Goal: Task Accomplishment & Management: Manage account settings

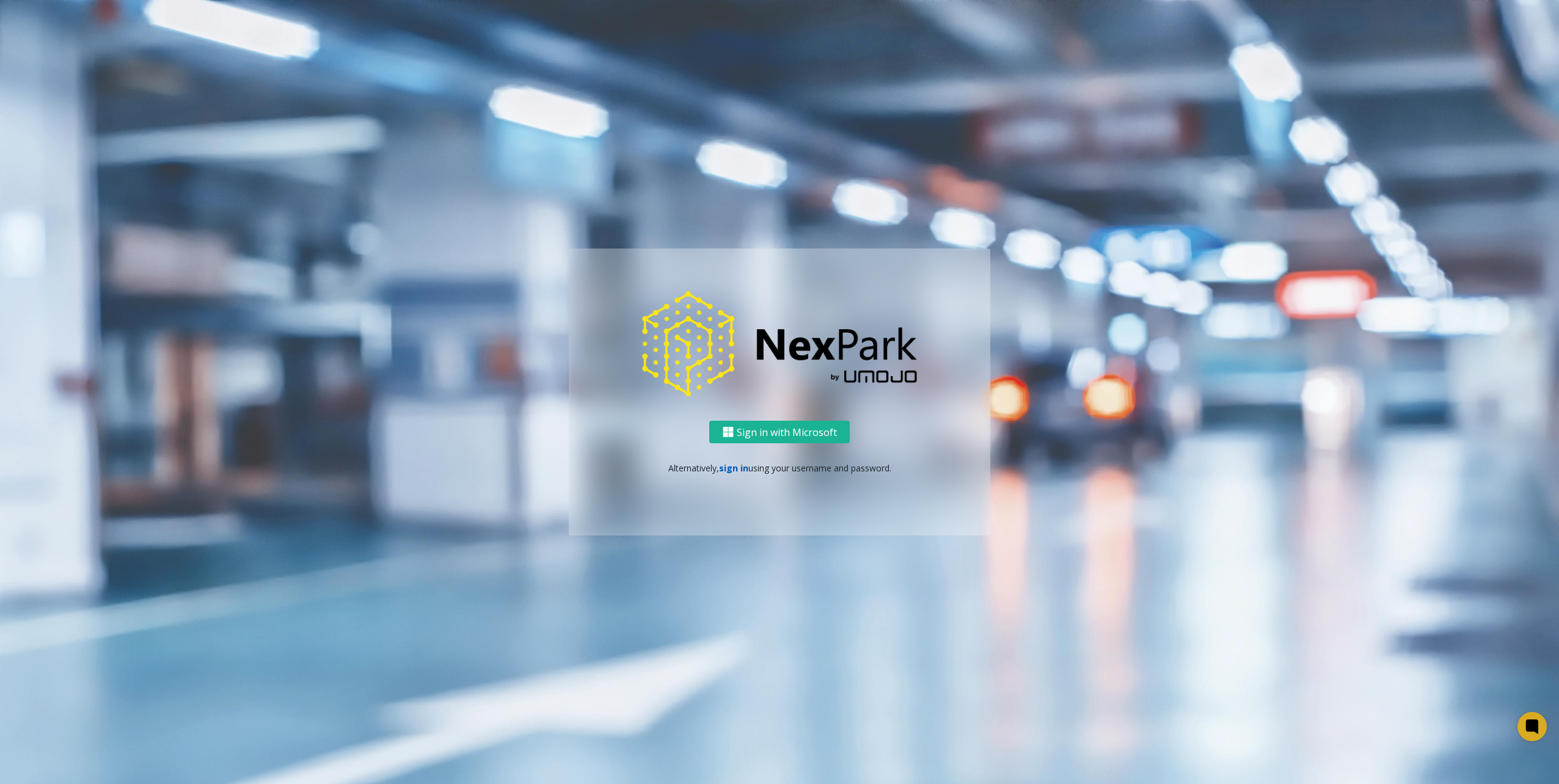
click at [740, 466] on link "sign in" at bounding box center [733, 468] width 29 height 12
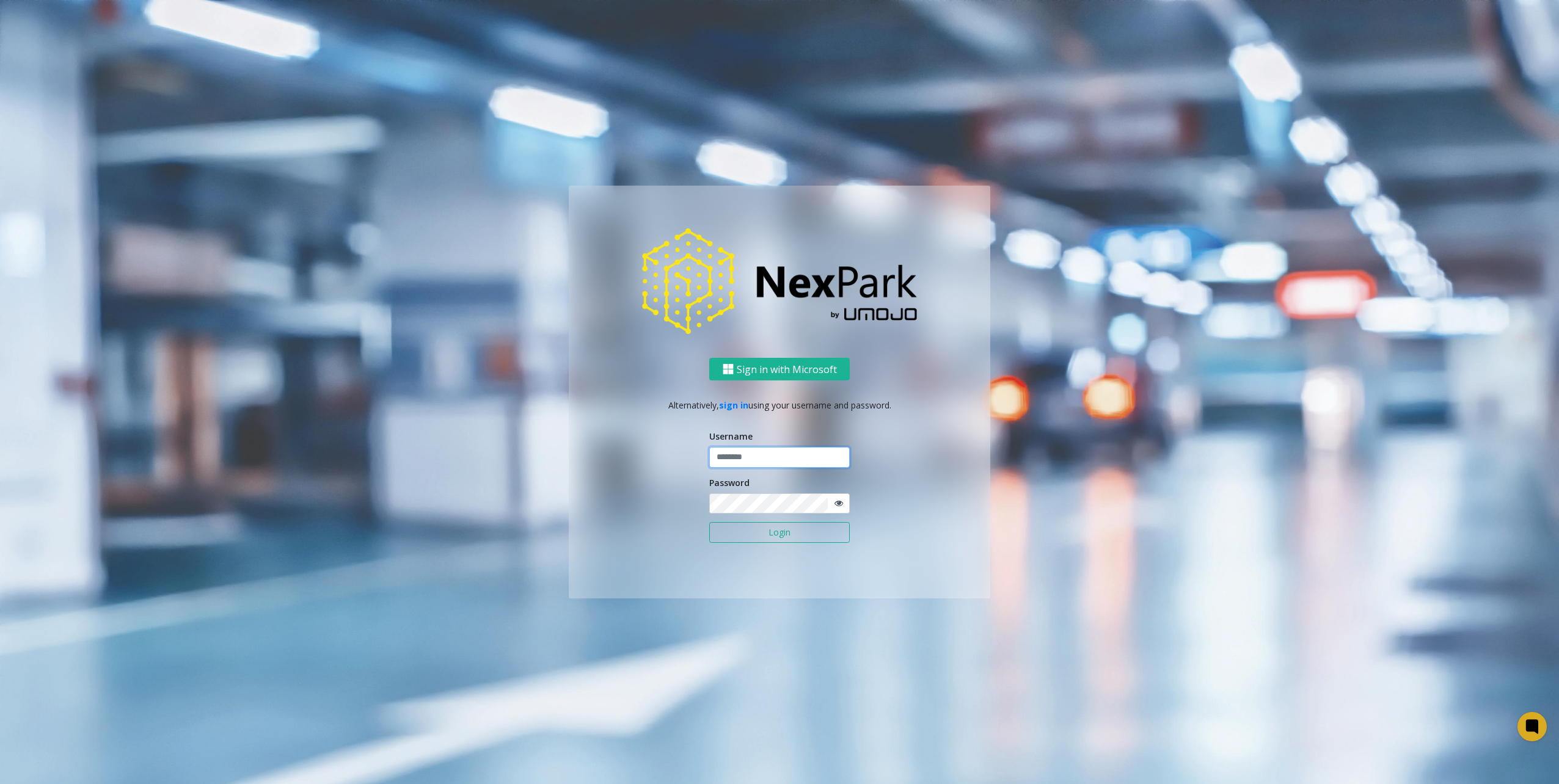
drag, startPoint x: 723, startPoint y: 453, endPoint x: 739, endPoint y: 461, distance: 17.9
click at [729, 455] on input "text" at bounding box center [779, 457] width 140 height 21
type input "********"
drag, startPoint x: 398, startPoint y: 357, endPoint x: 462, endPoint y: 371, distance: 65.5
click at [400, 358] on ng-component "Sign in with Microsoft Alternatively, sign in using your username and password.…" at bounding box center [779, 392] width 1559 height 784
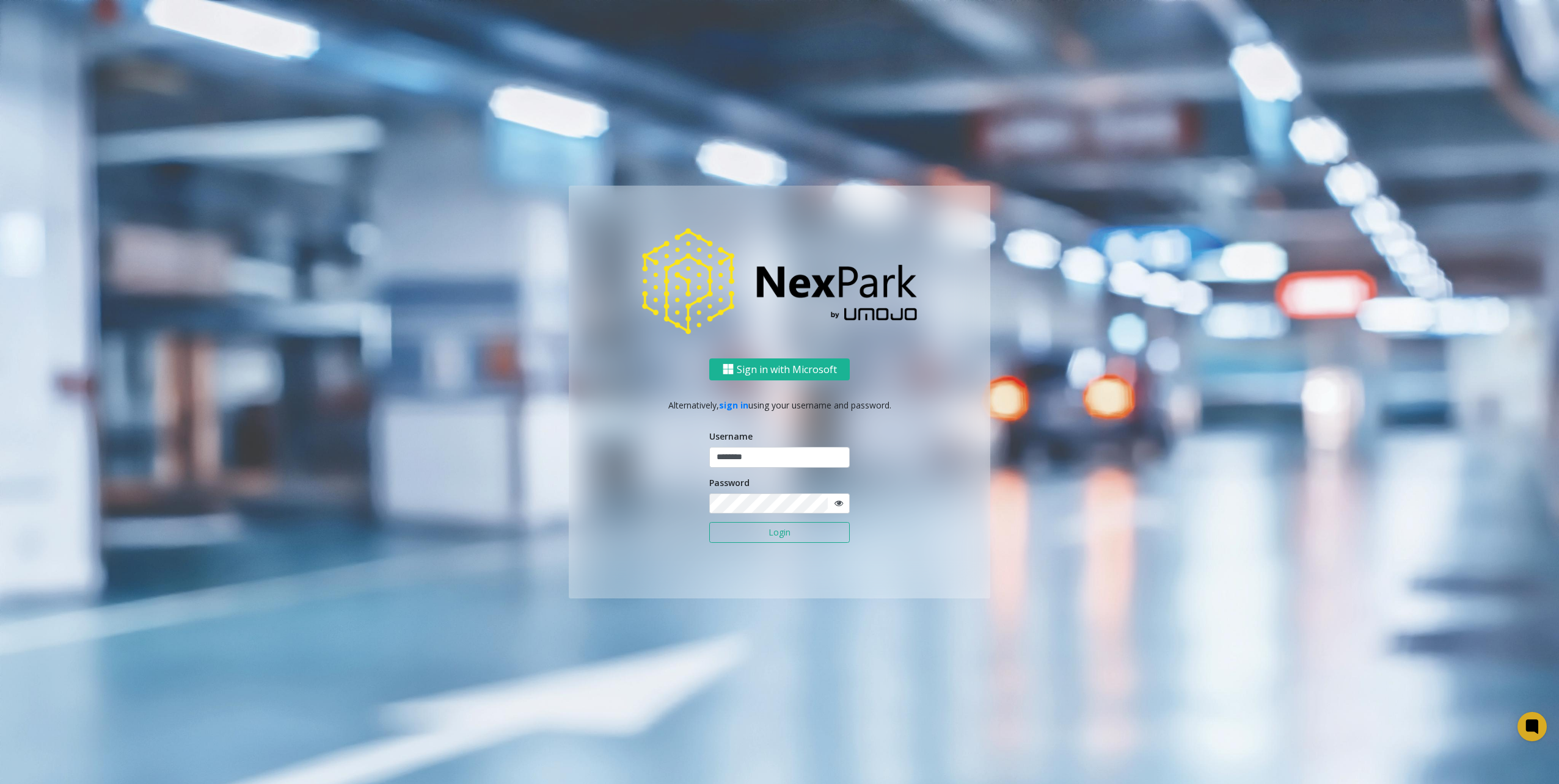
click at [751, 531] on button "Login" at bounding box center [779, 533] width 140 height 21
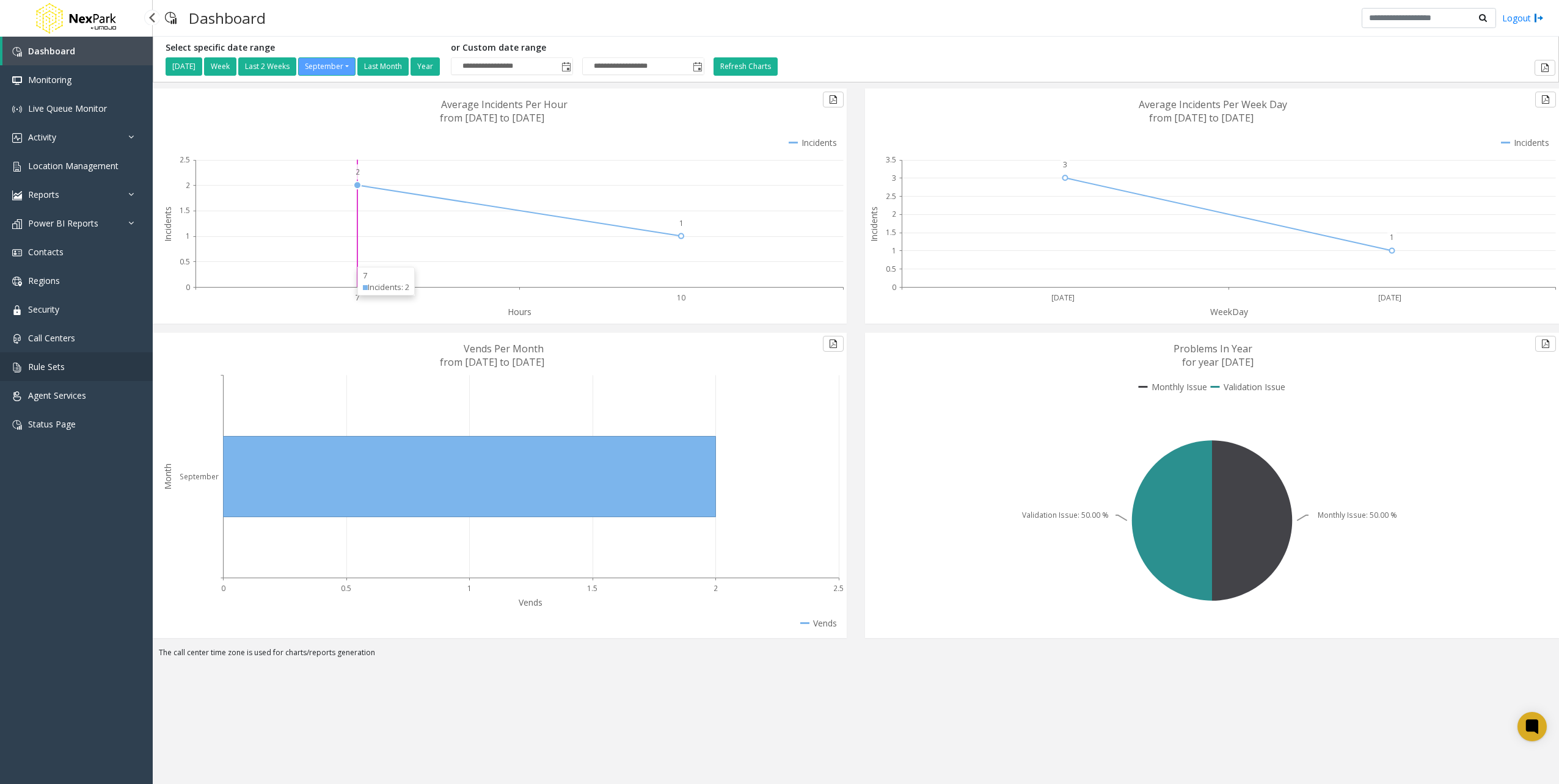
click at [62, 367] on span "Rule Sets" at bounding box center [46, 367] width 37 height 12
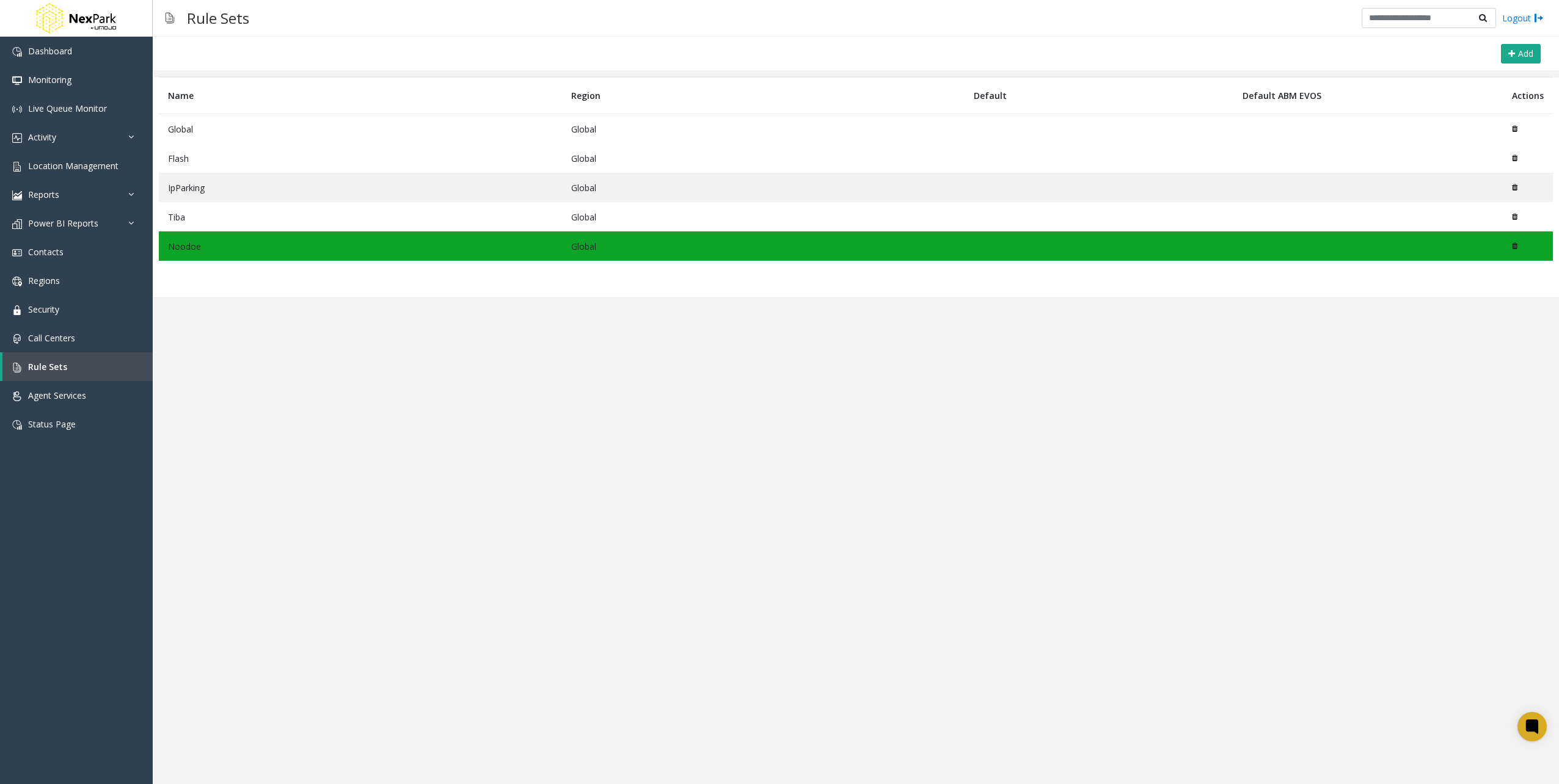
click at [313, 131] on td "Global" at bounding box center [360, 129] width 403 height 30
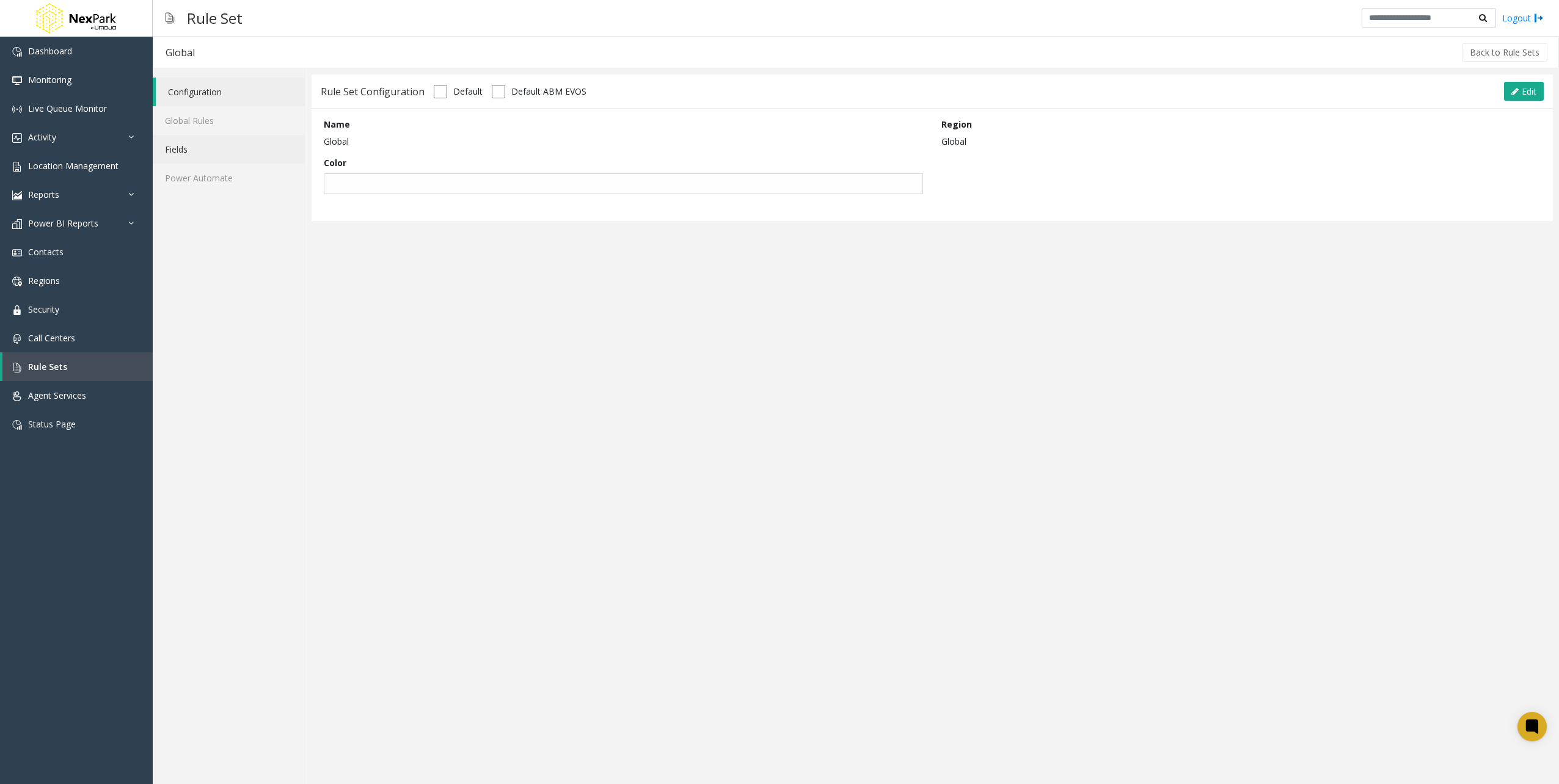
click at [223, 146] on link "Fields" at bounding box center [228, 149] width 152 height 28
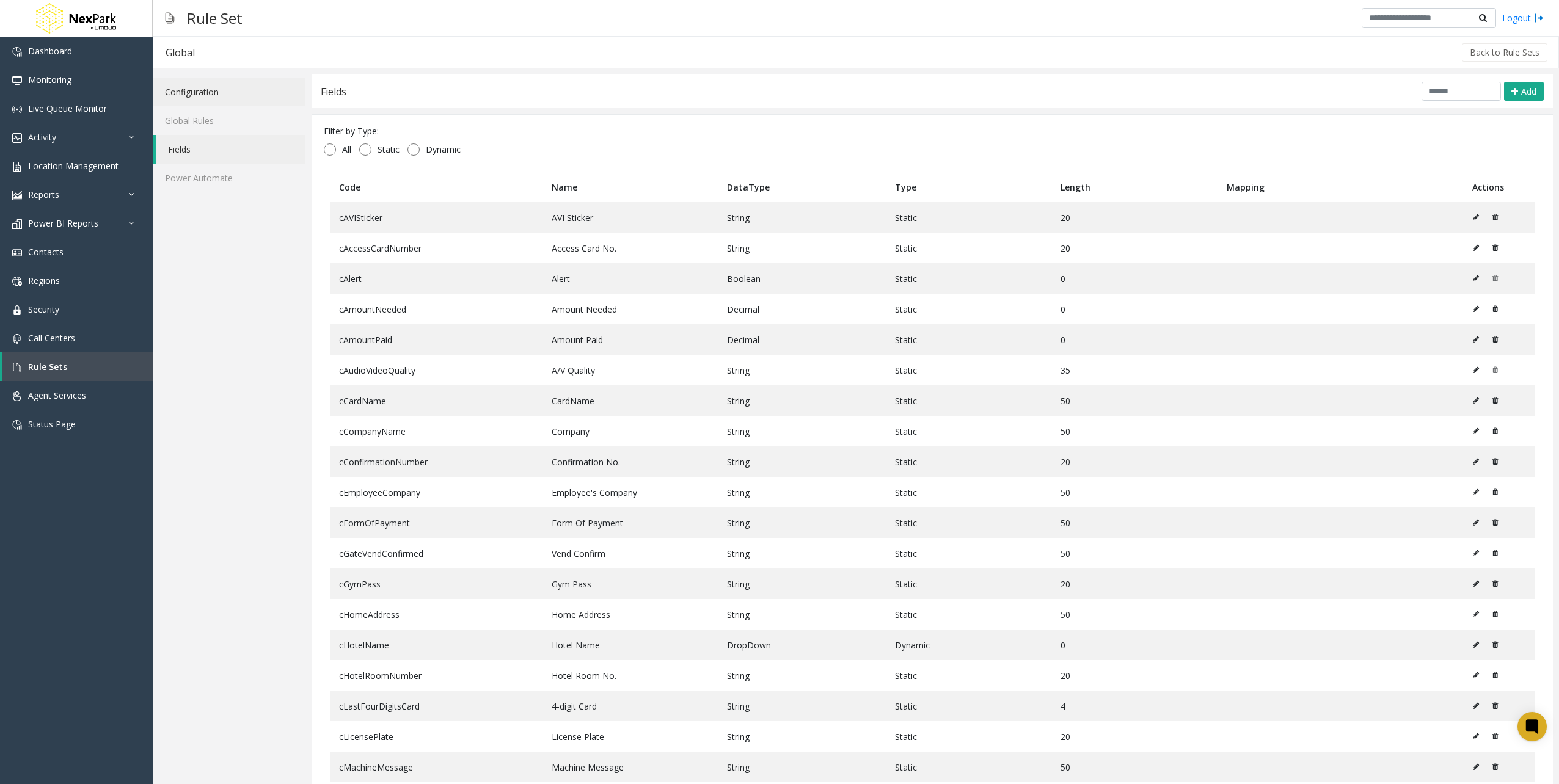
click at [254, 95] on link "Configuration" at bounding box center [228, 91] width 152 height 28
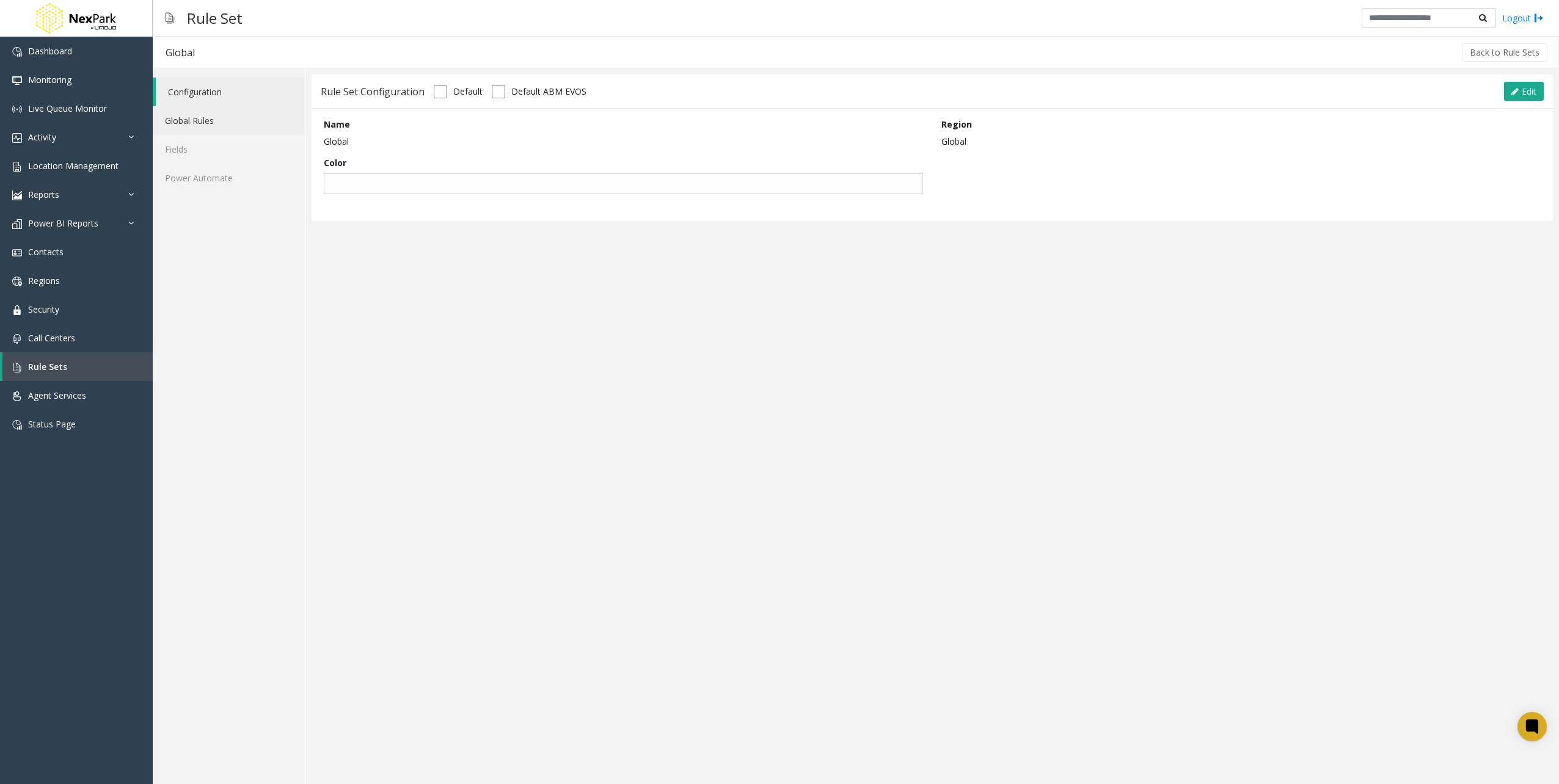
click at [247, 125] on link "Global Rules" at bounding box center [228, 121] width 152 height 28
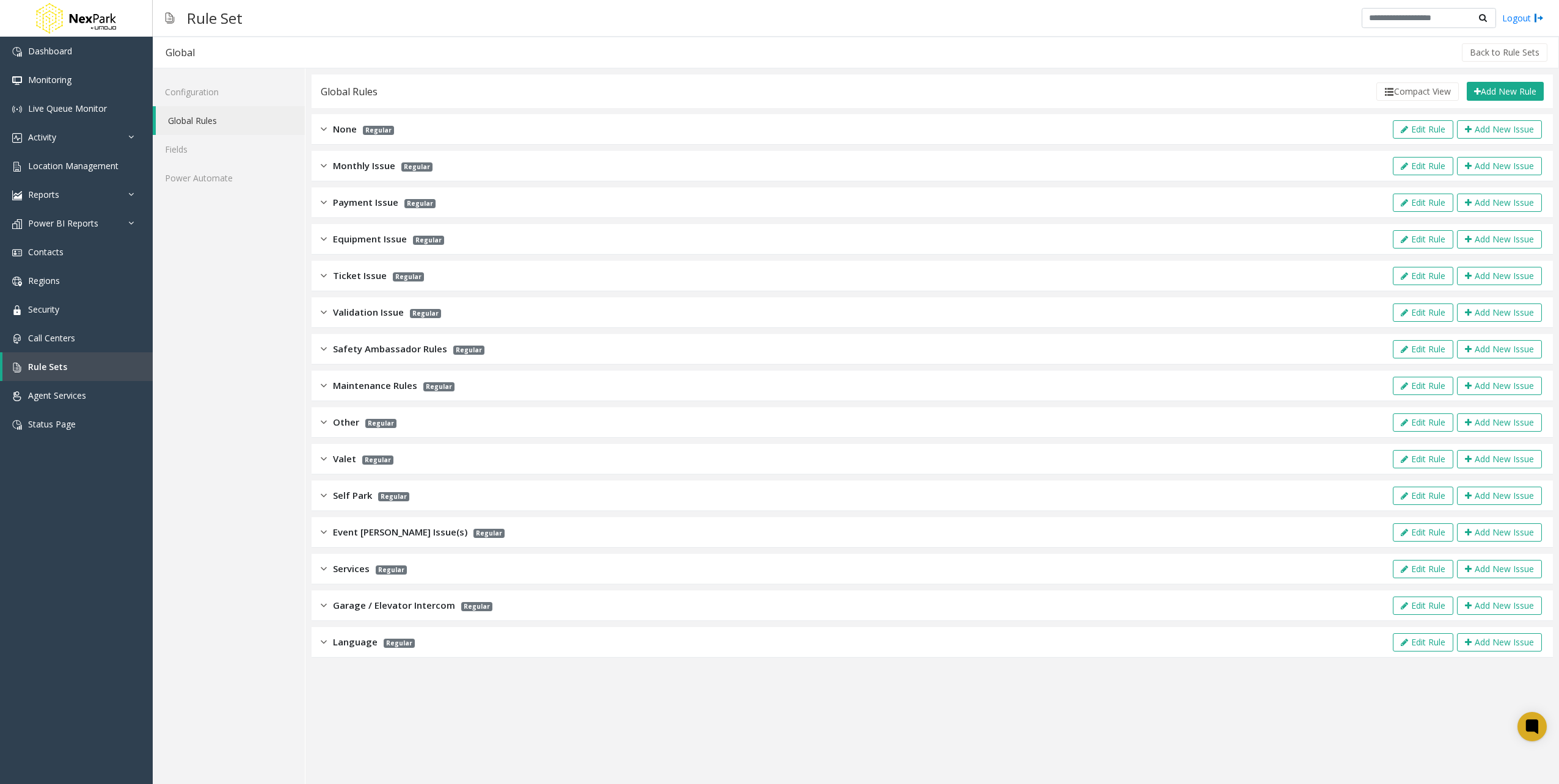
click at [463, 161] on div "Monthly Issue Regular Edit Rule Add New Issue" at bounding box center [933, 166] width 1242 height 30
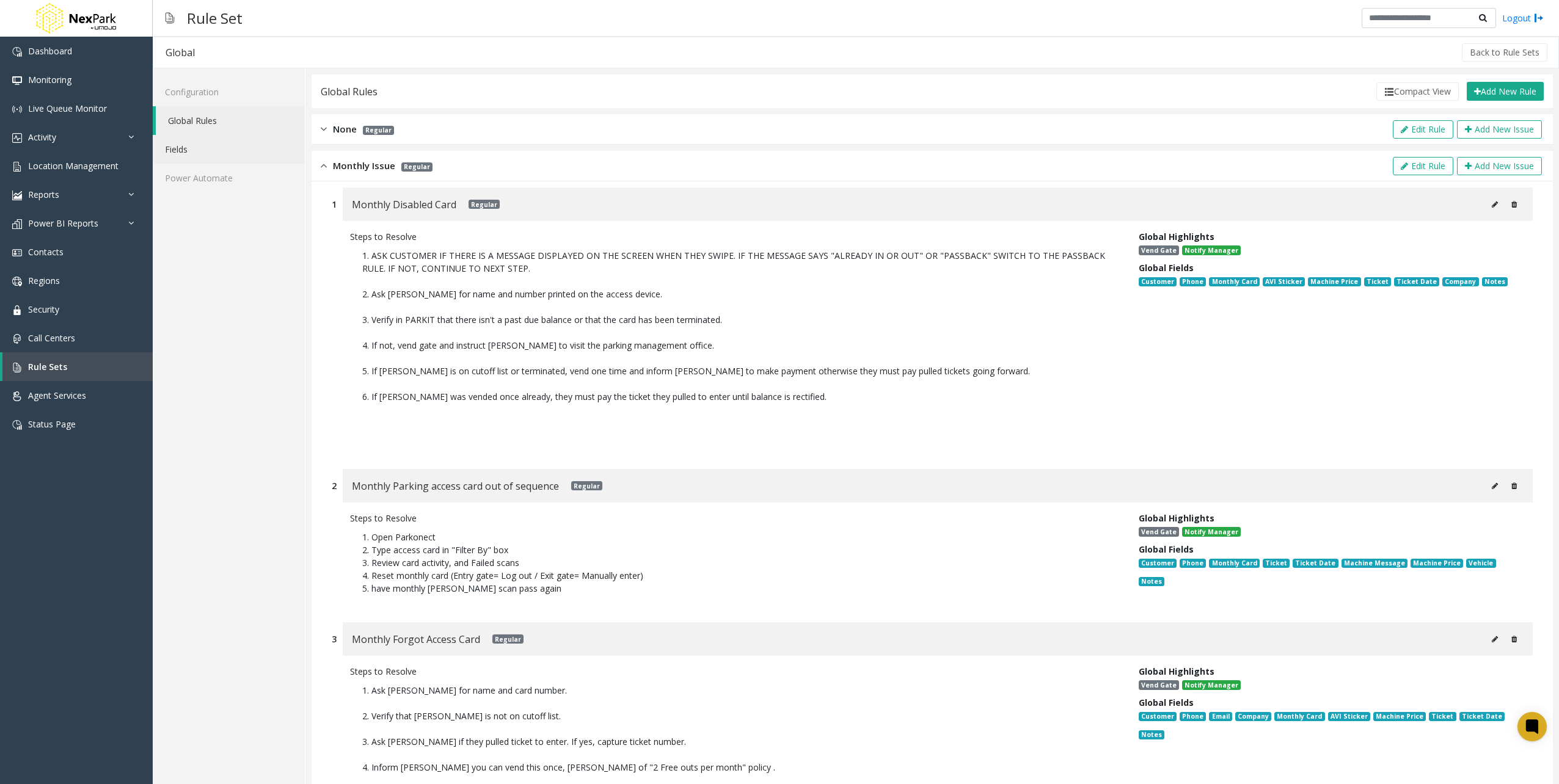
click at [234, 157] on link "Fields" at bounding box center [228, 149] width 152 height 28
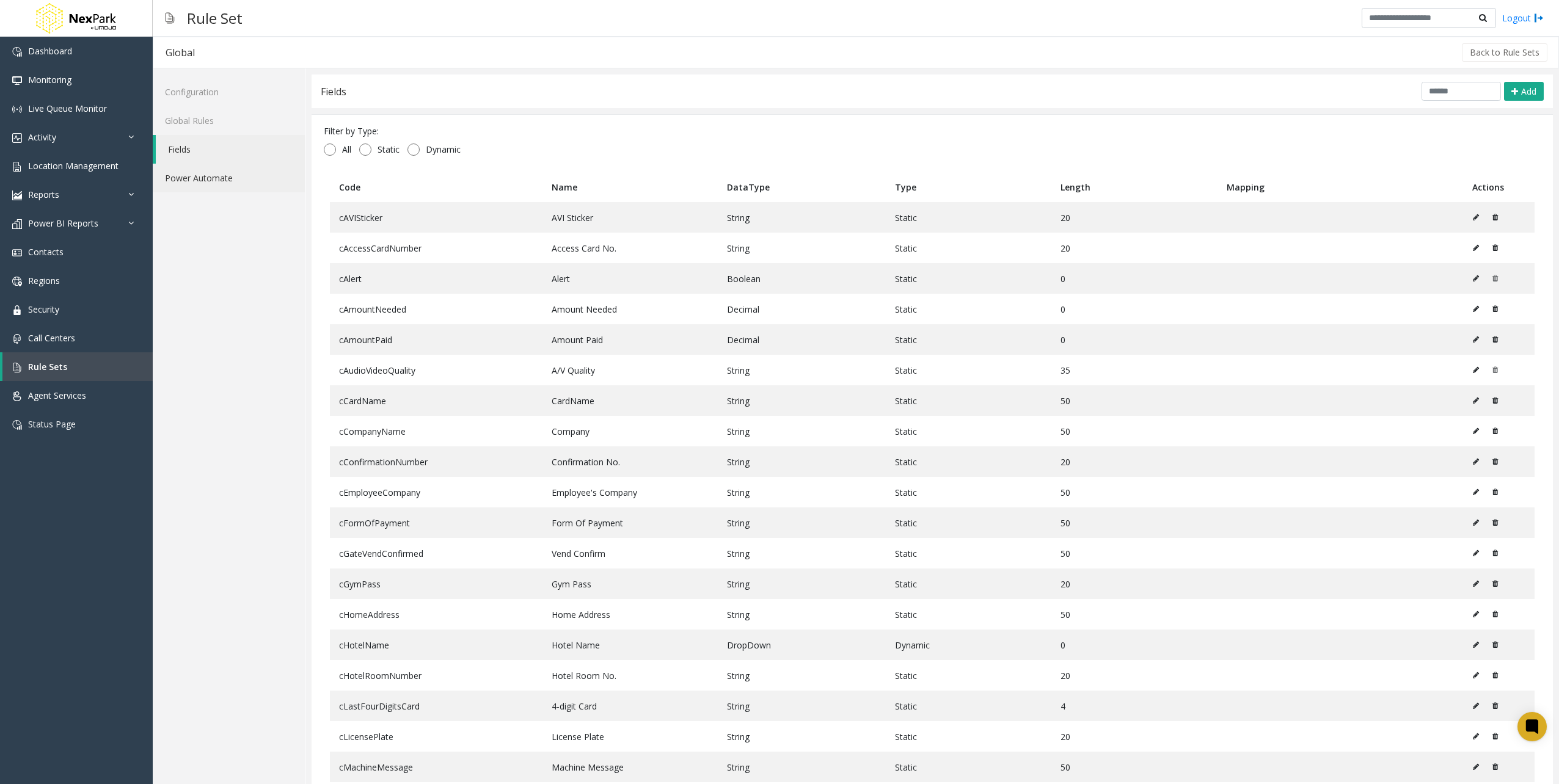
click at [220, 172] on link "Power Automate" at bounding box center [228, 178] width 152 height 28
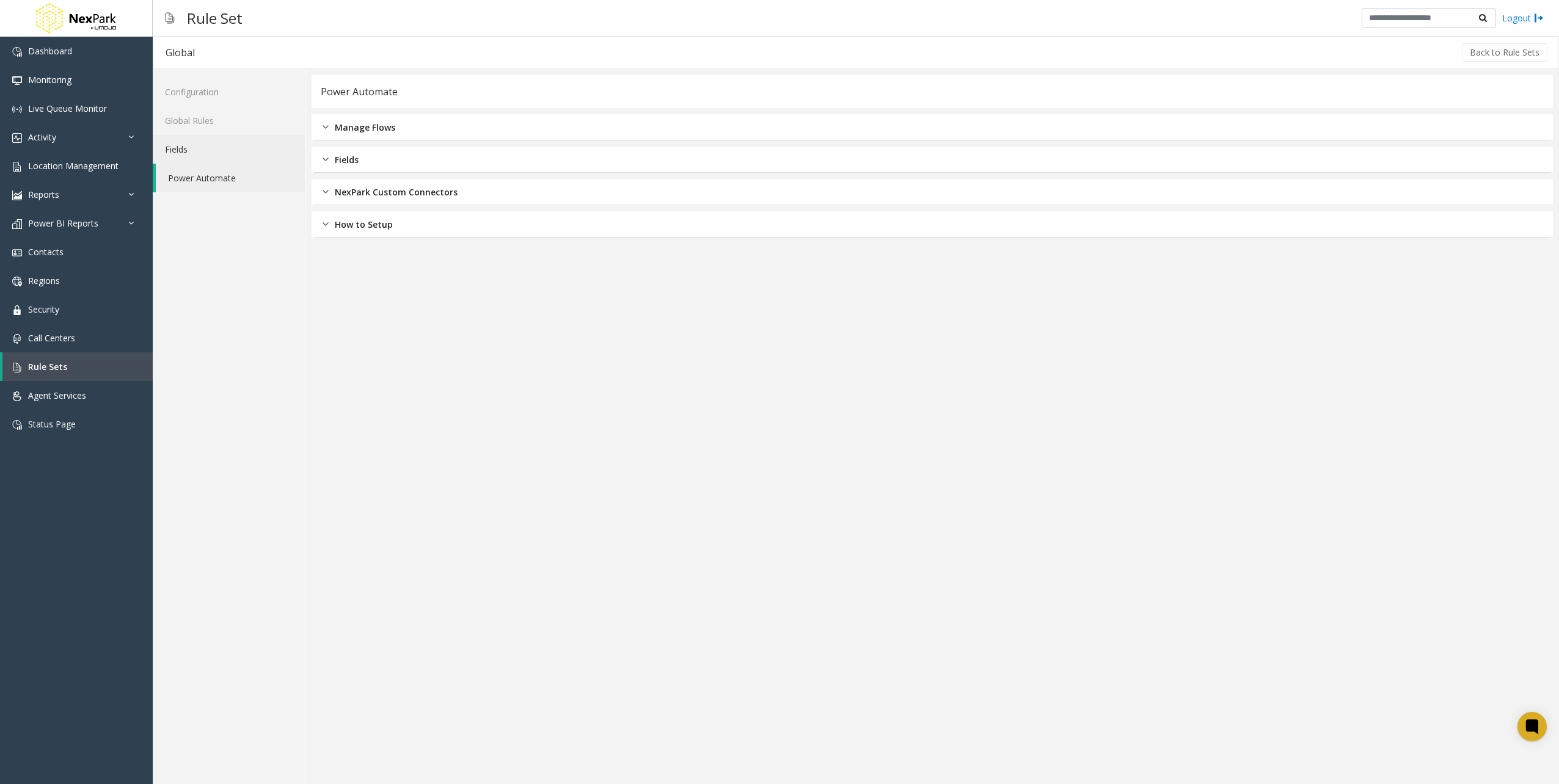
click at [210, 139] on link "Fields" at bounding box center [228, 149] width 152 height 28
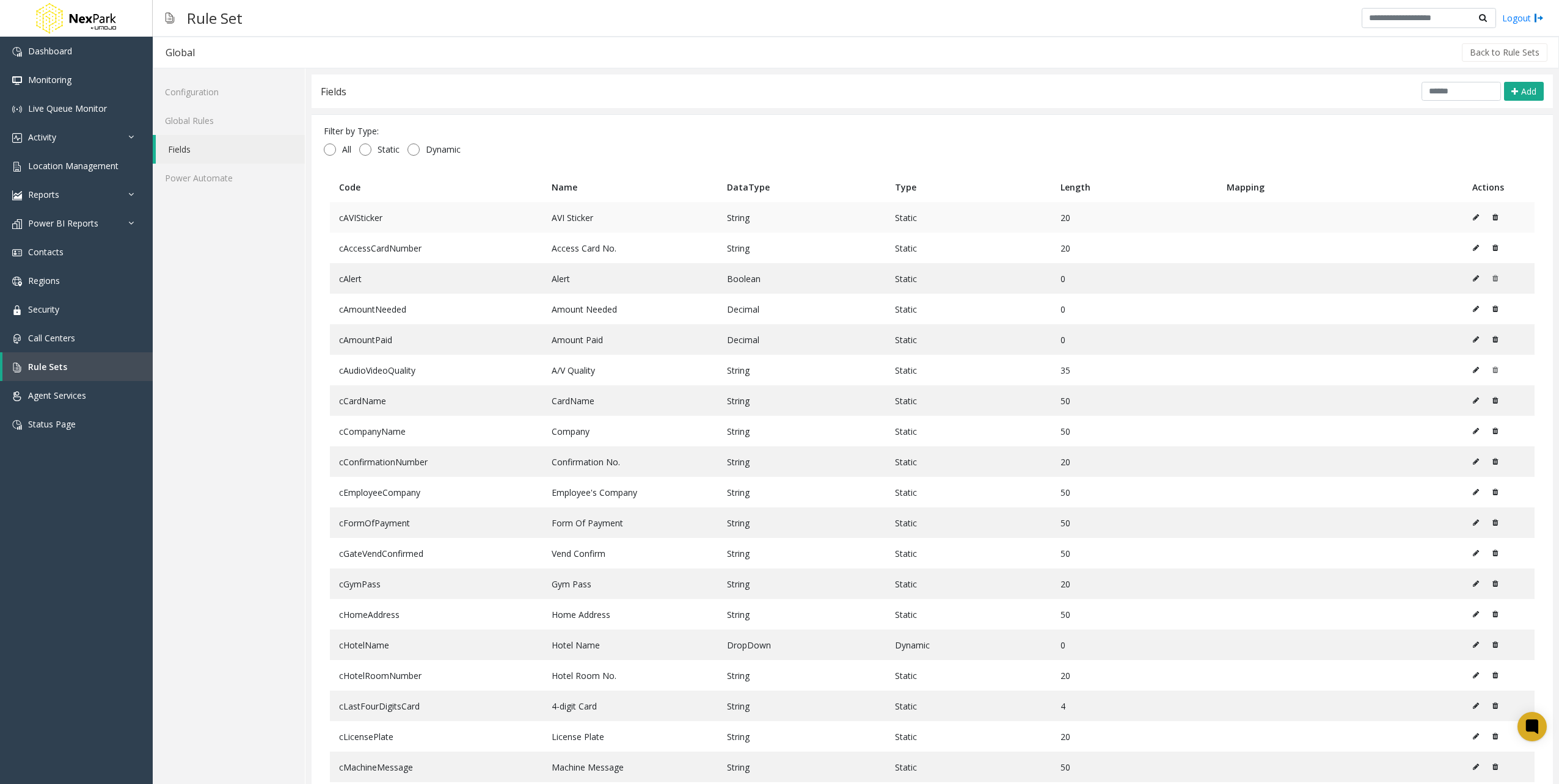
drag, startPoint x: 372, startPoint y: 700, endPoint x: 340, endPoint y: 218, distance: 483.1
click at [340, 218] on tbody "cAVISticker AVI Sticker String Static 20 cAccessCardNumber Access Card No. Stri…" at bounding box center [933, 782] width 1205 height 1161
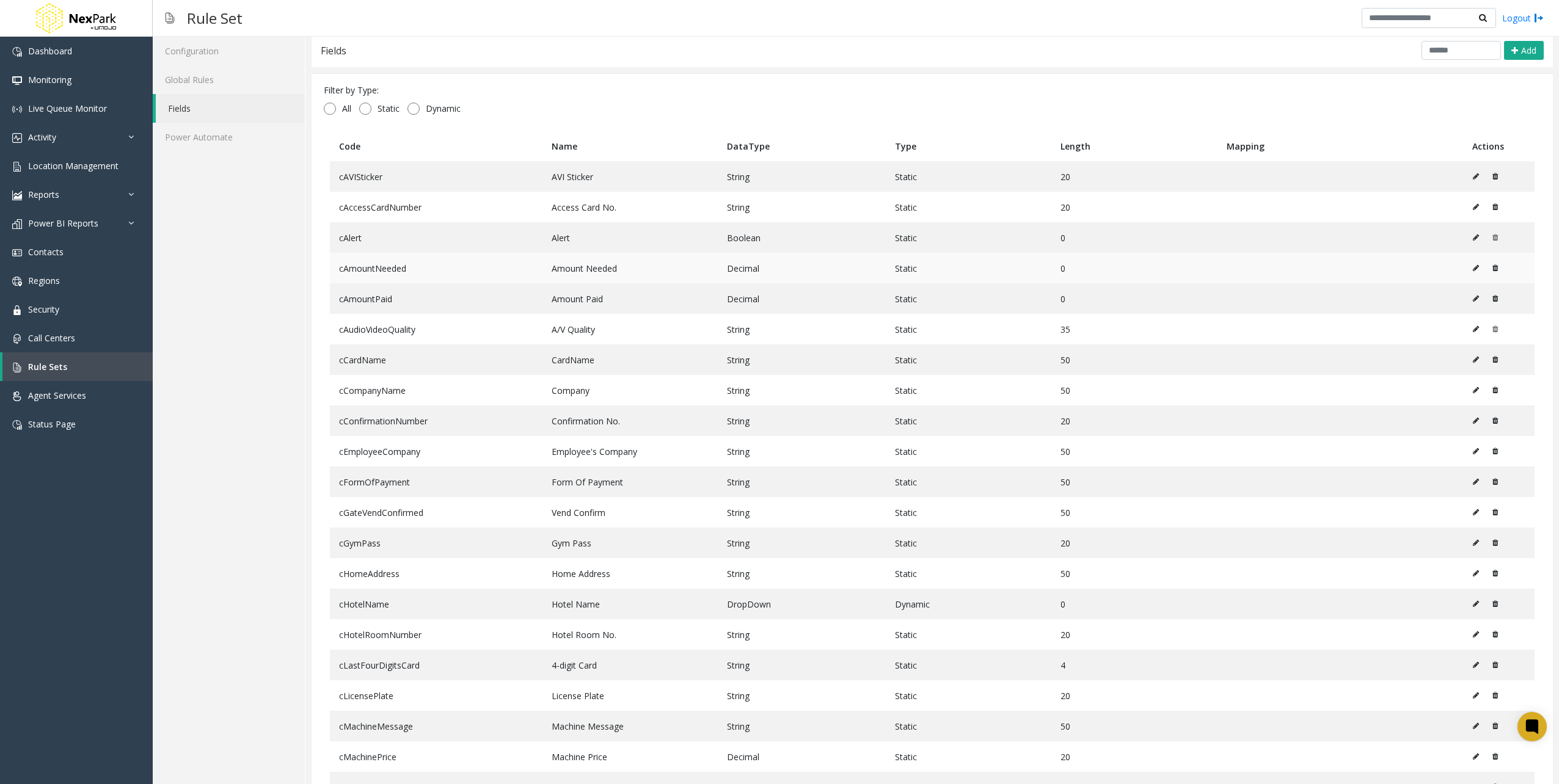
scroll to position [61, 0]
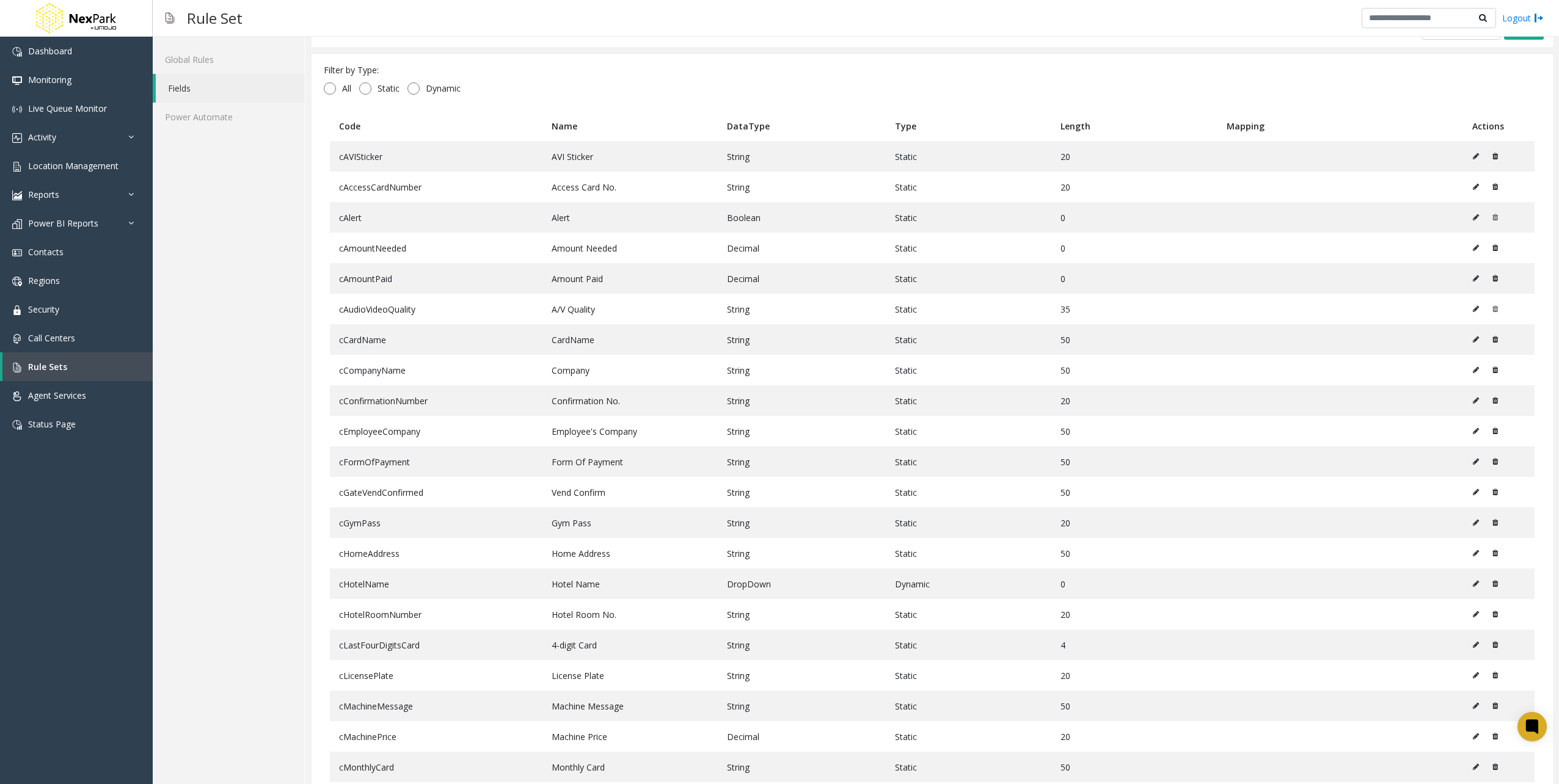
click at [272, 206] on div "Configuration Global Rules Fields Power Automate" at bounding box center [228, 690] width 153 height 1365
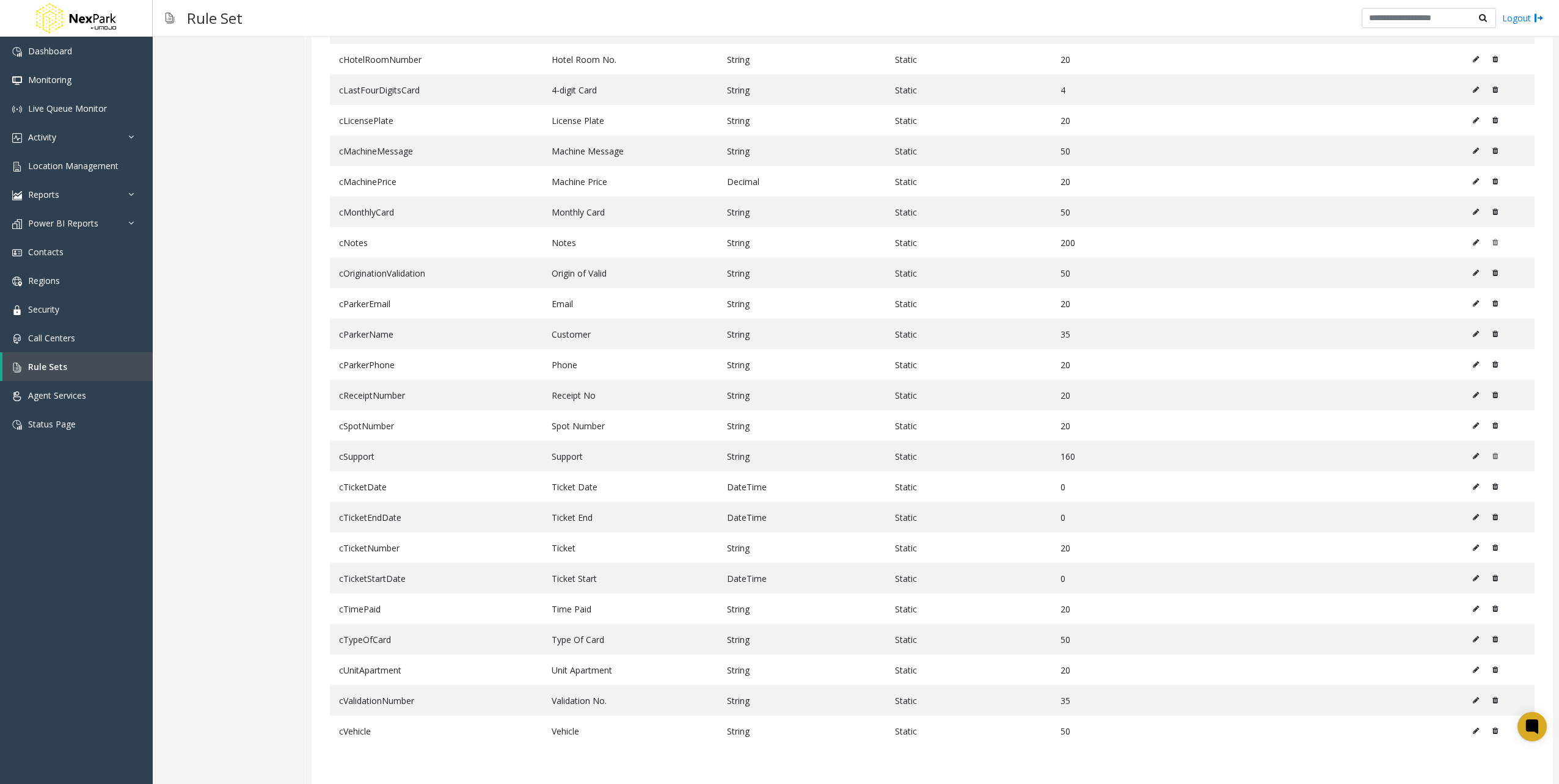
scroll to position [648, 0]
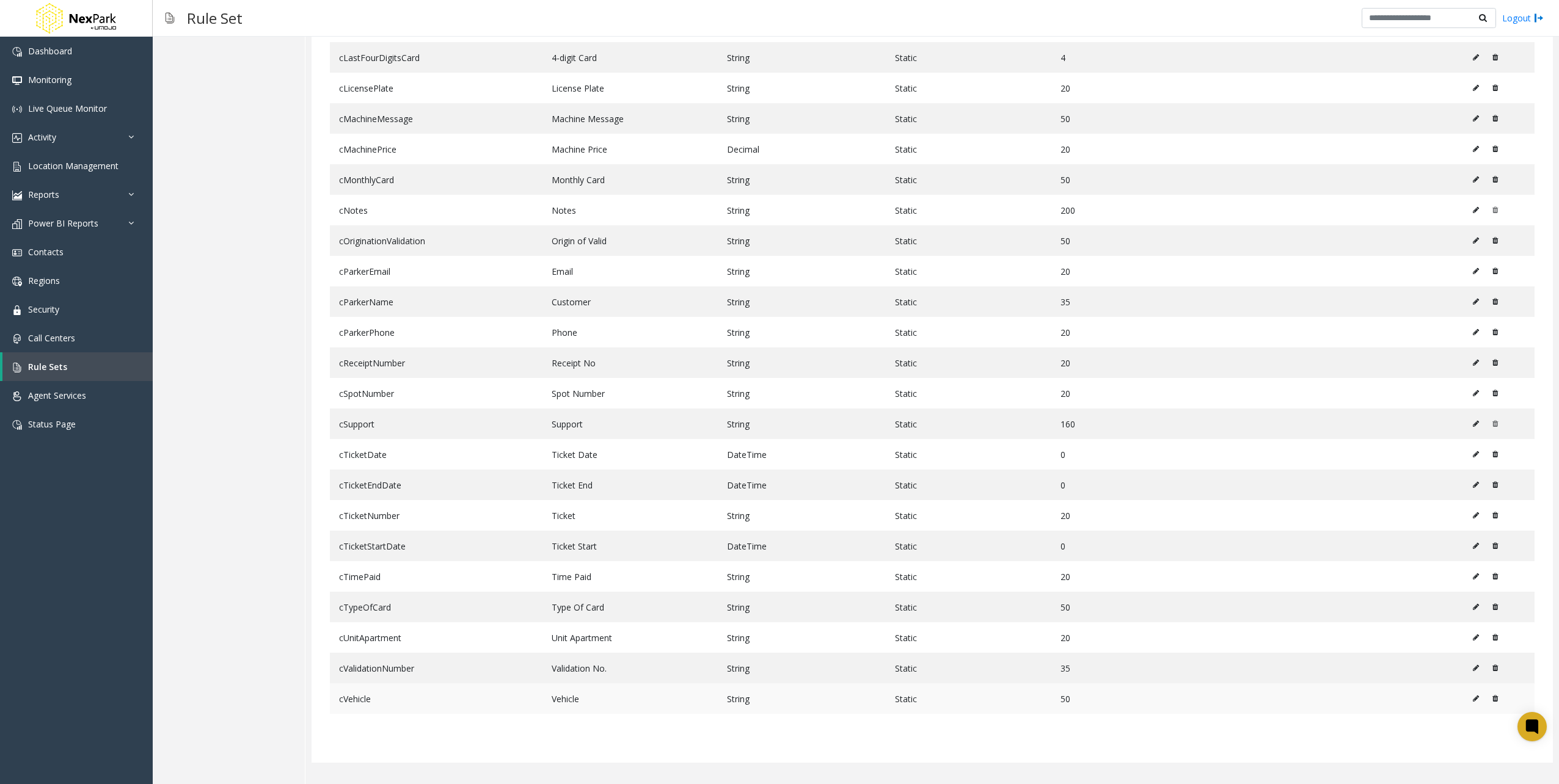
drag, startPoint x: 339, startPoint y: 159, endPoint x: 394, endPoint y: 698, distance: 541.8
click at [394, 698] on tbody "cAVISticker AVI Sticker String Static 20 cAccessCardNumber Access Card No. Stri…" at bounding box center [933, 133] width 1205 height 1161
drag, startPoint x: 394, startPoint y: 698, endPoint x: 403, endPoint y: 702, distance: 9.8
click at [403, 702] on td "cVehicle" at bounding box center [437, 699] width 213 height 30
click at [384, 700] on td "cVehicle" at bounding box center [437, 699] width 213 height 30
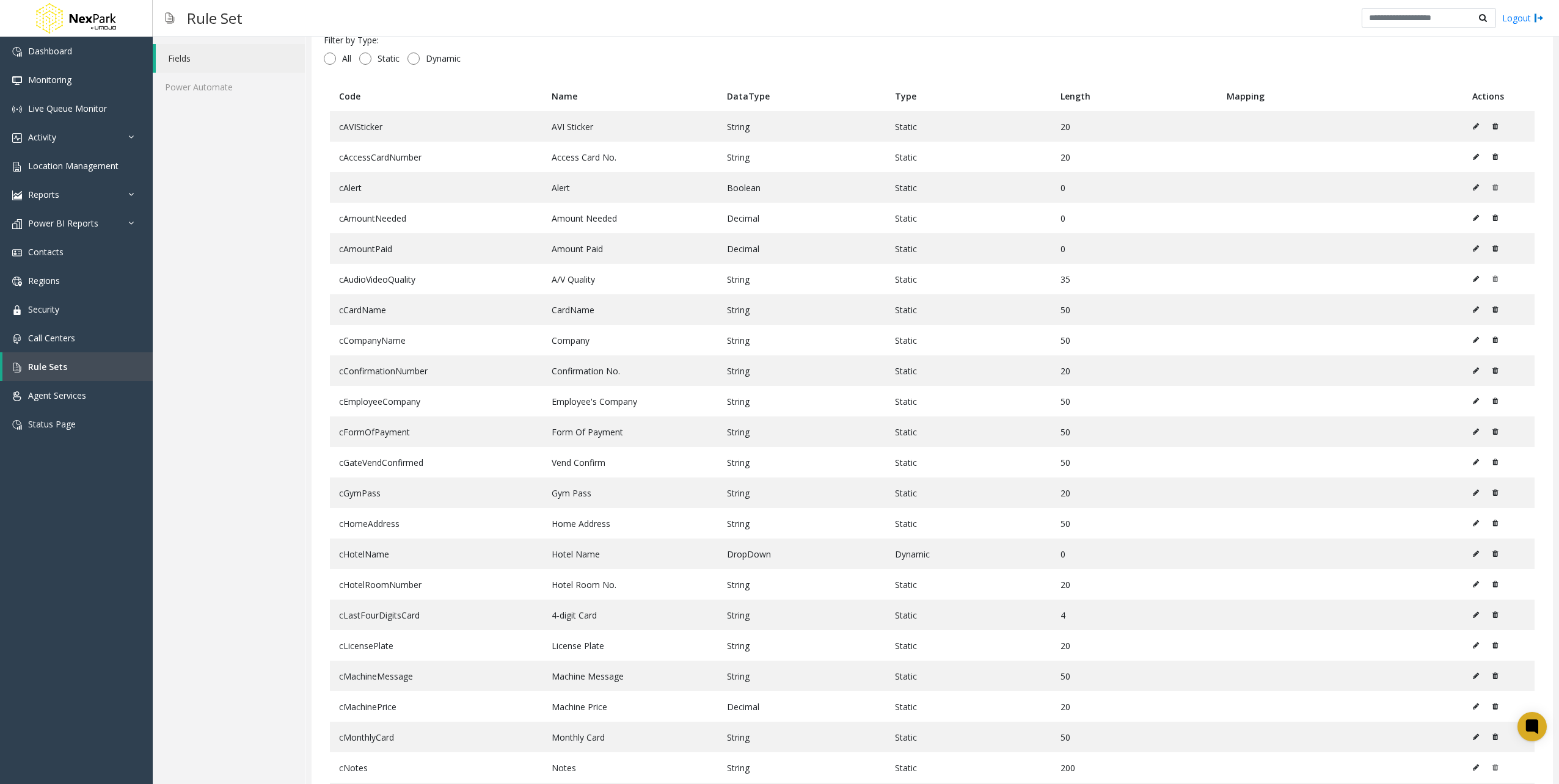
scroll to position [0, 0]
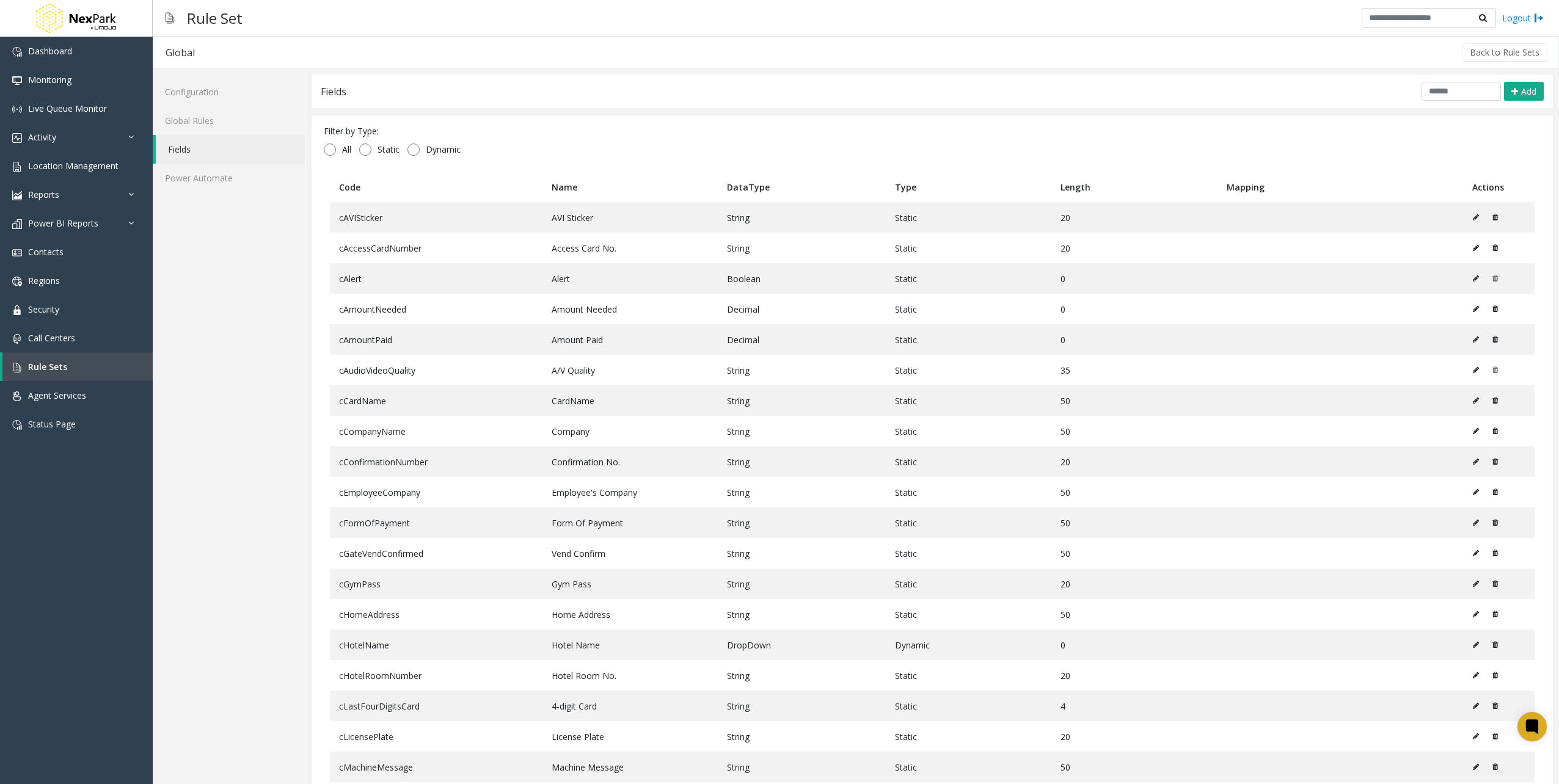
click at [832, 116] on div "Filter by Type: All Static Dynamic Code Name DataType Type Length Mapping Actio…" at bounding box center [933, 763] width 1242 height 1298
click at [96, 338] on link "Call Centers" at bounding box center [76, 338] width 153 height 28
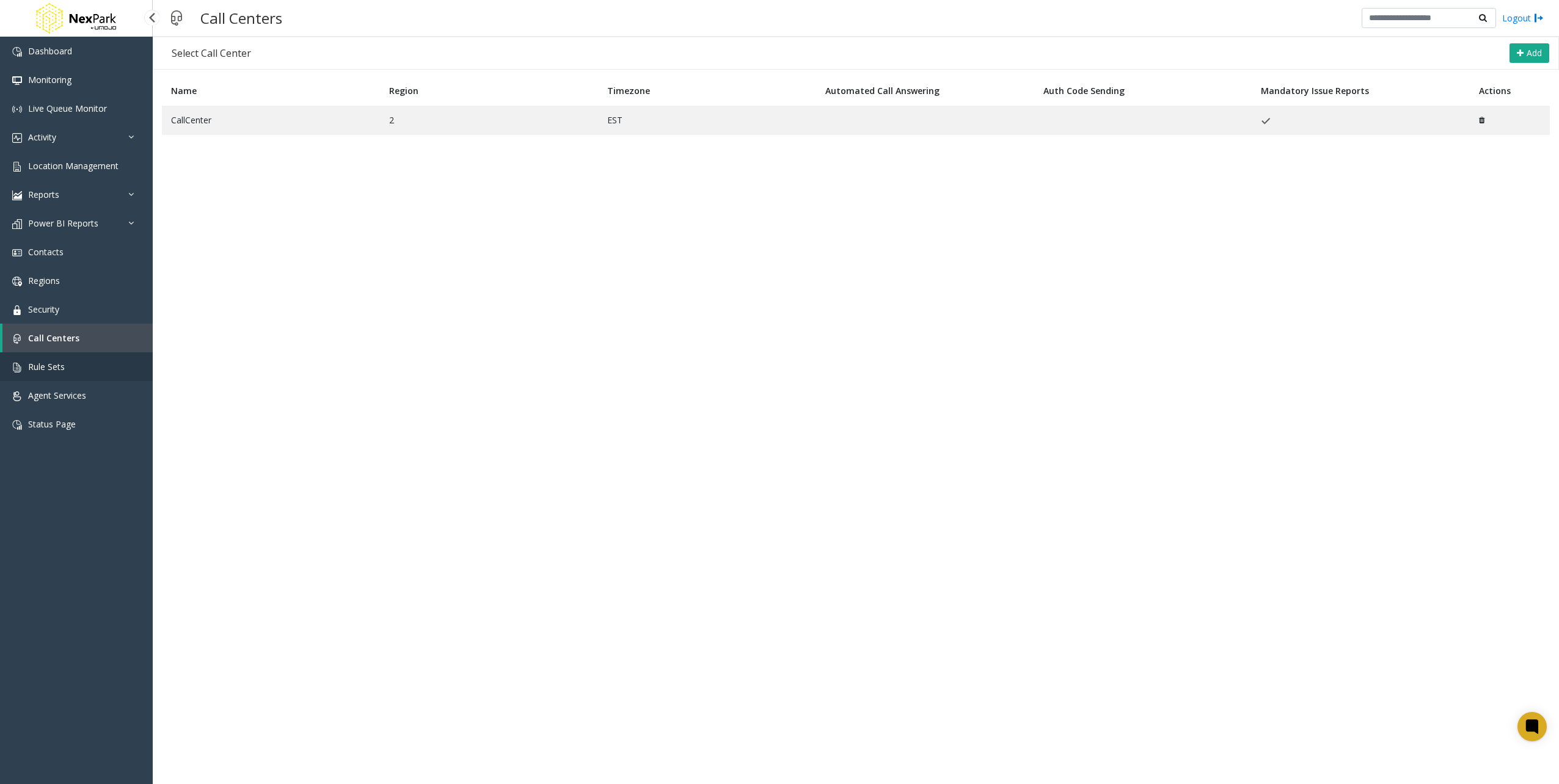
click at [62, 363] on span "Rule Sets" at bounding box center [46, 367] width 37 height 12
